Goal: Find specific page/section: Find specific page/section

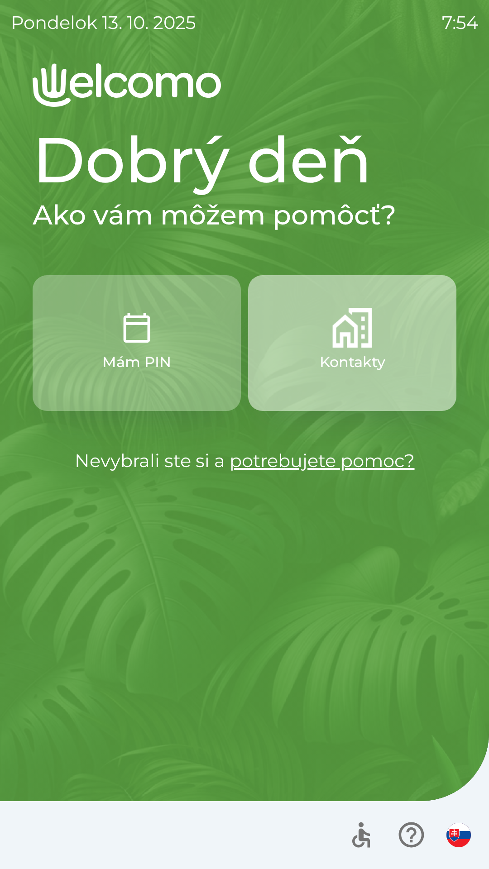
click at [334, 347] on img "button" at bounding box center [352, 328] width 40 height 40
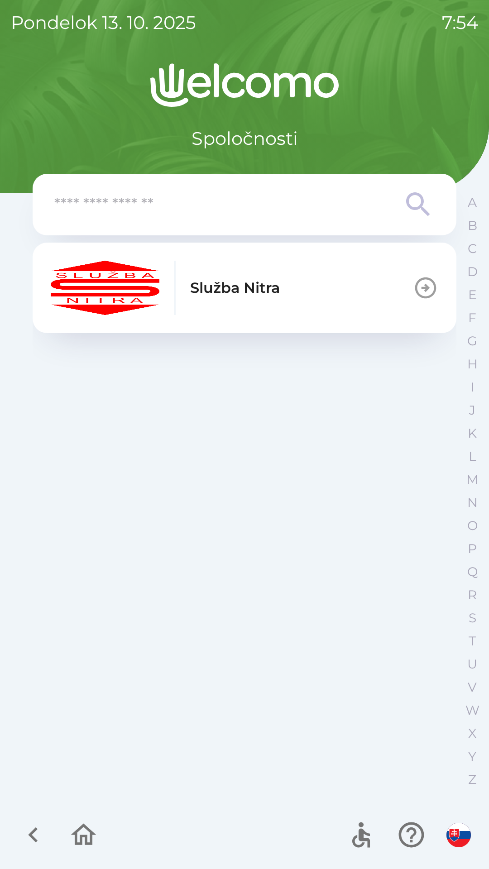
click at [422, 286] on icon "button" at bounding box center [425, 287] width 25 height 25
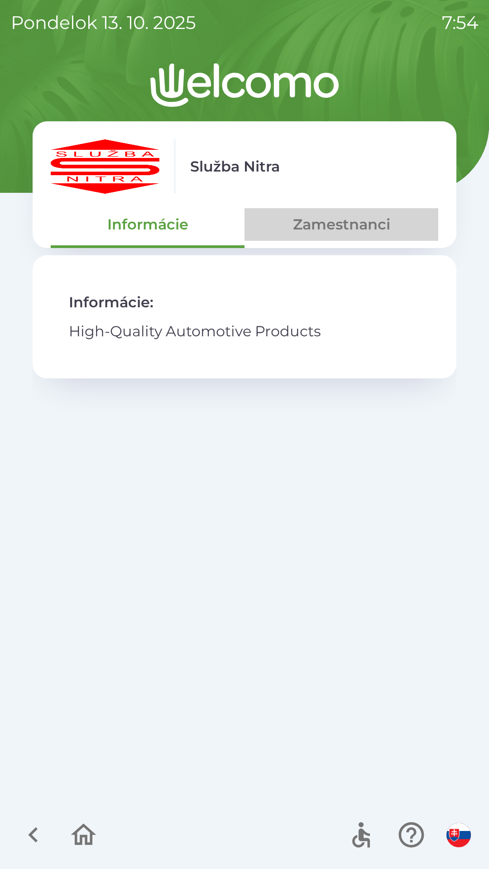
click at [330, 231] on button "Zamestnanci" at bounding box center [341, 224] width 194 height 33
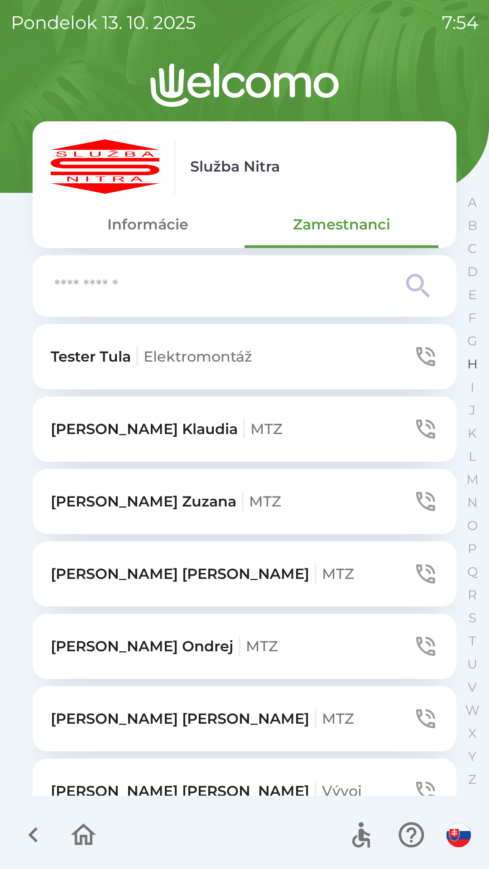
click at [470, 361] on p "H" at bounding box center [472, 364] width 10 height 16
